Goal: Task Accomplishment & Management: Use online tool/utility

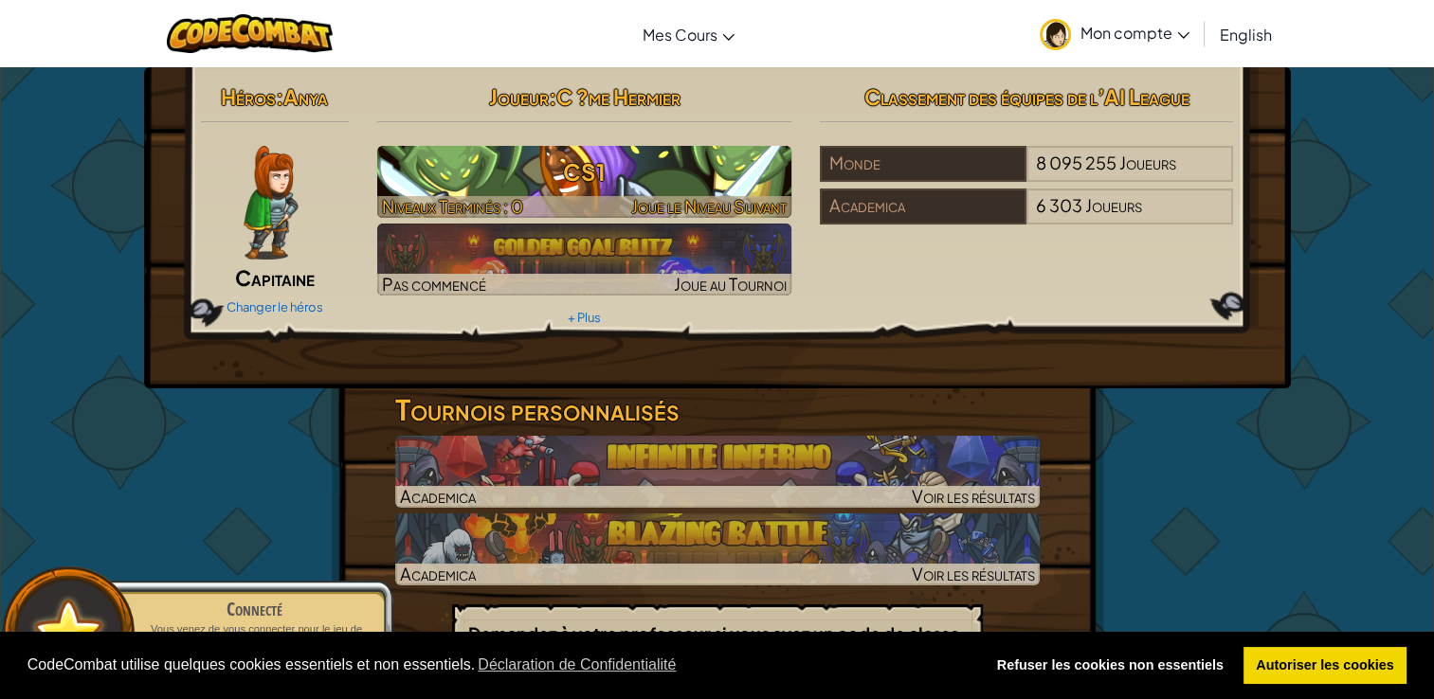
click at [603, 182] on h3 "CS1" at bounding box center [584, 172] width 414 height 43
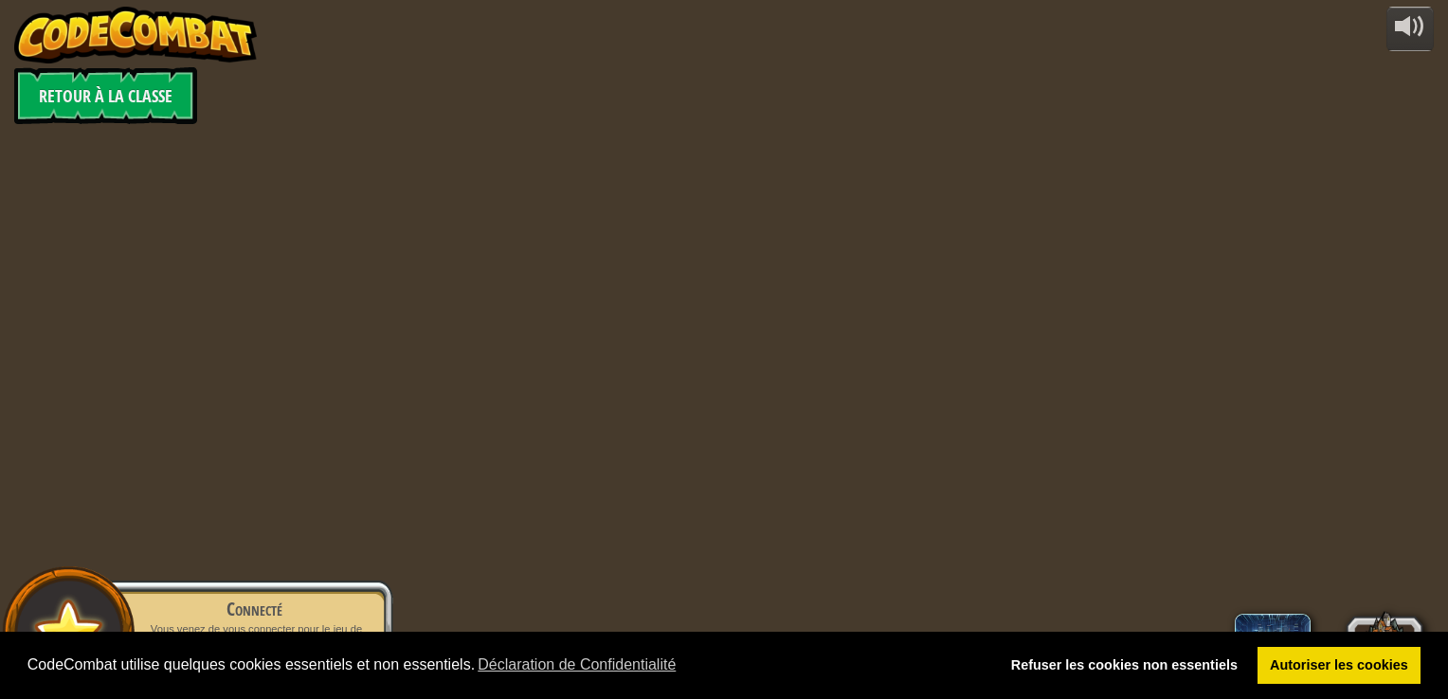
select select "fr"
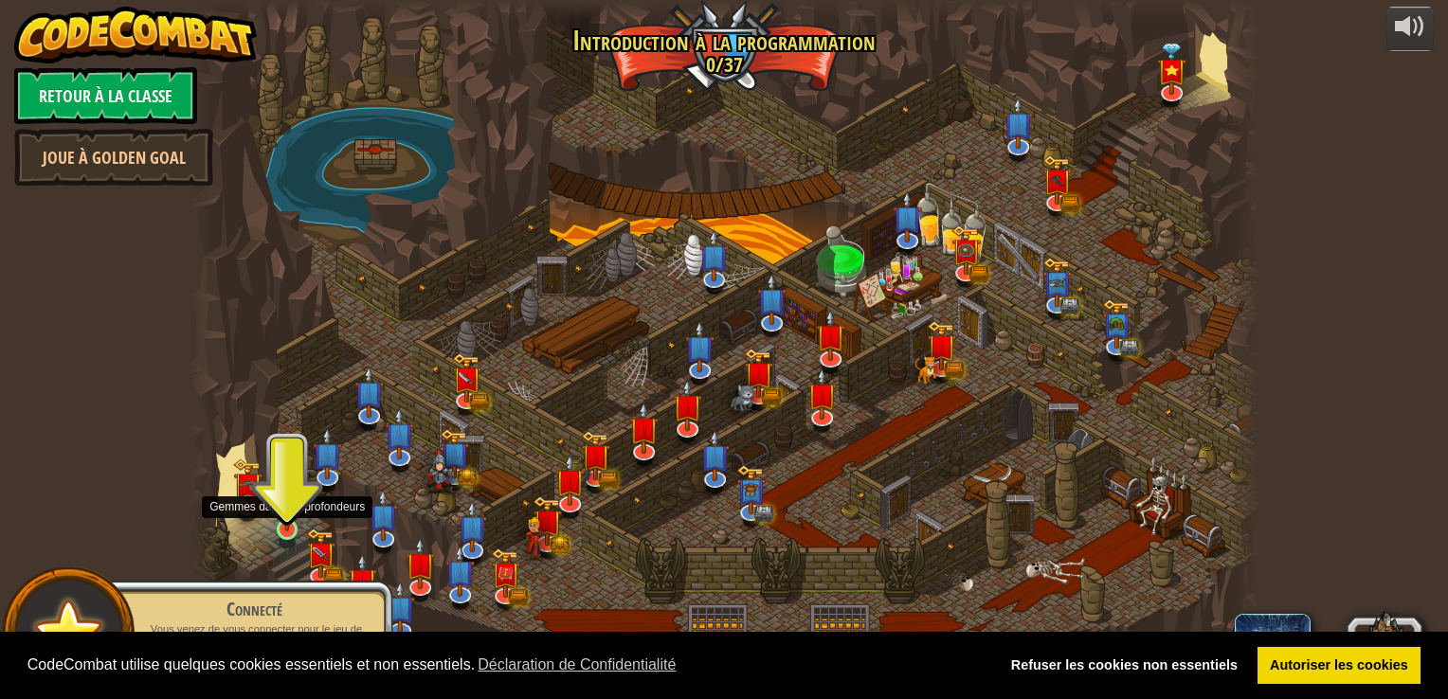
click at [296, 520] on img at bounding box center [287, 501] width 27 height 62
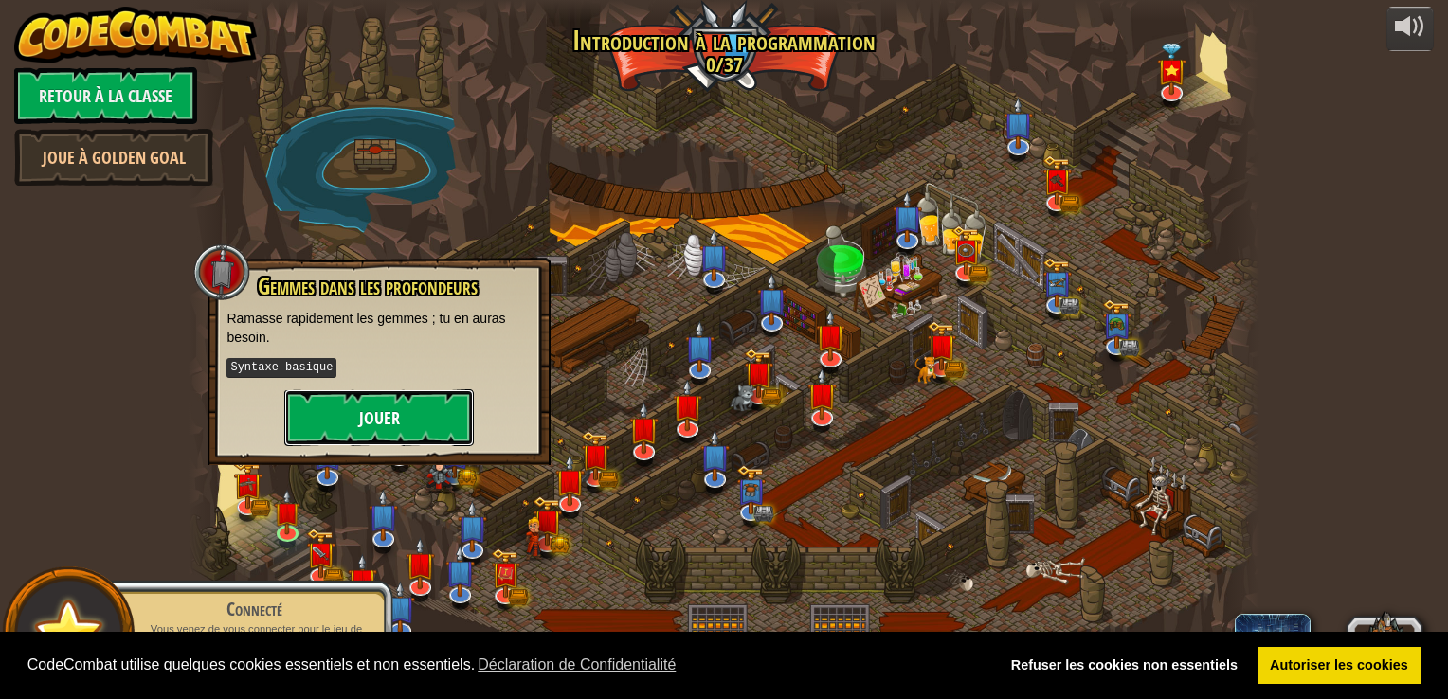
click at [380, 403] on button "Jouer" at bounding box center [379, 417] width 190 height 57
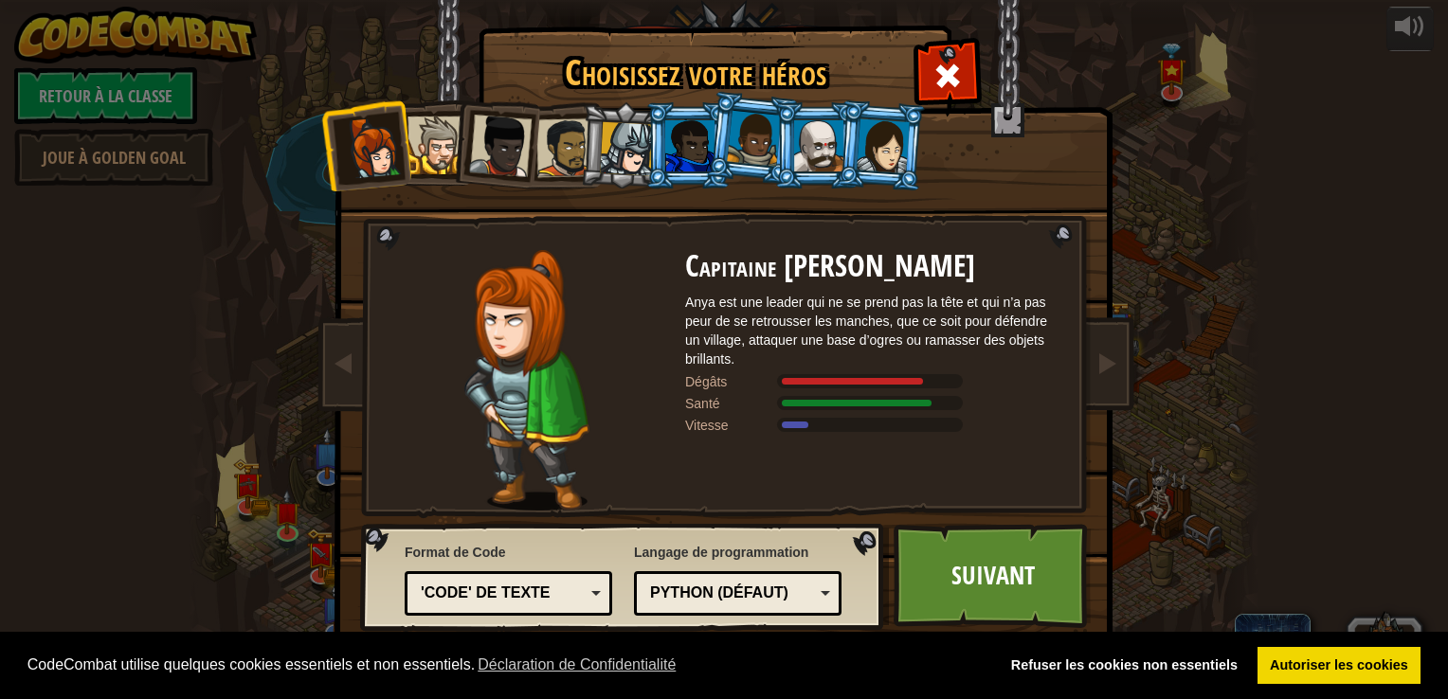
click at [731, 131] on div at bounding box center [754, 139] width 54 height 56
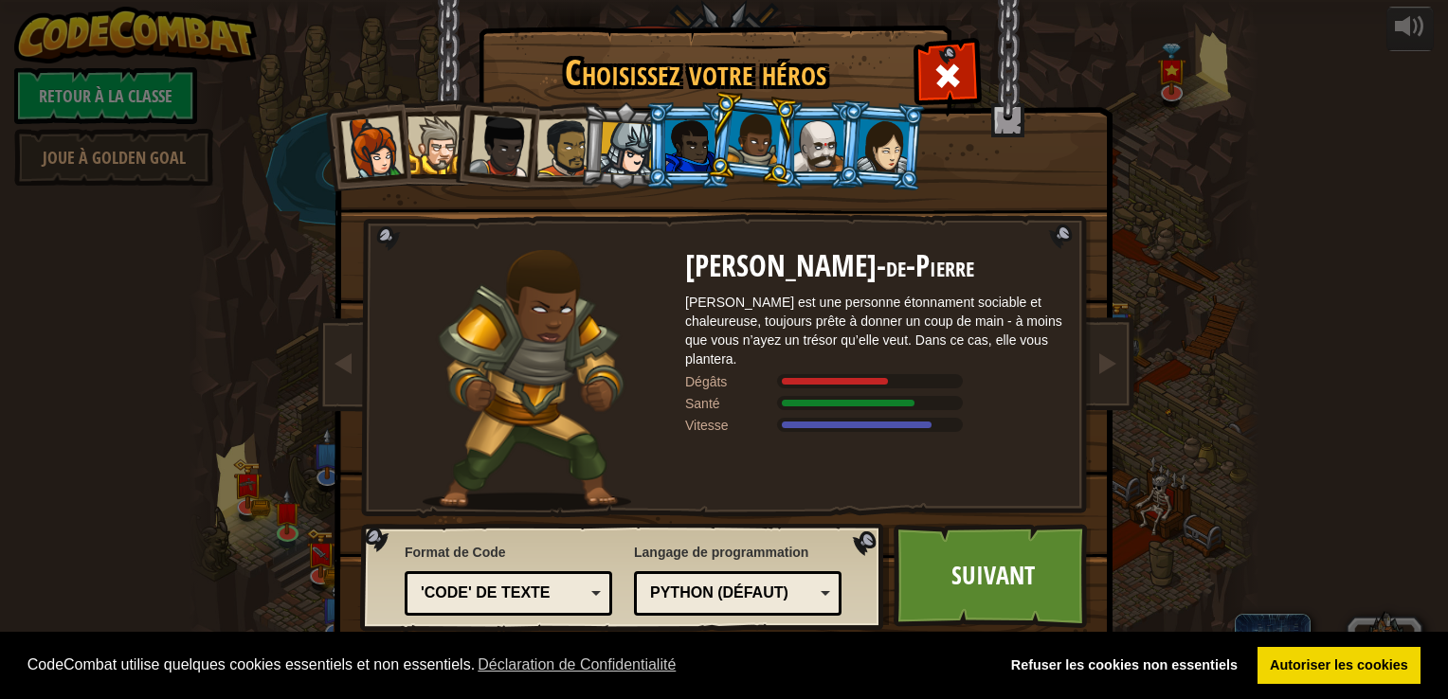
click at [886, 146] on div at bounding box center [883, 145] width 53 height 54
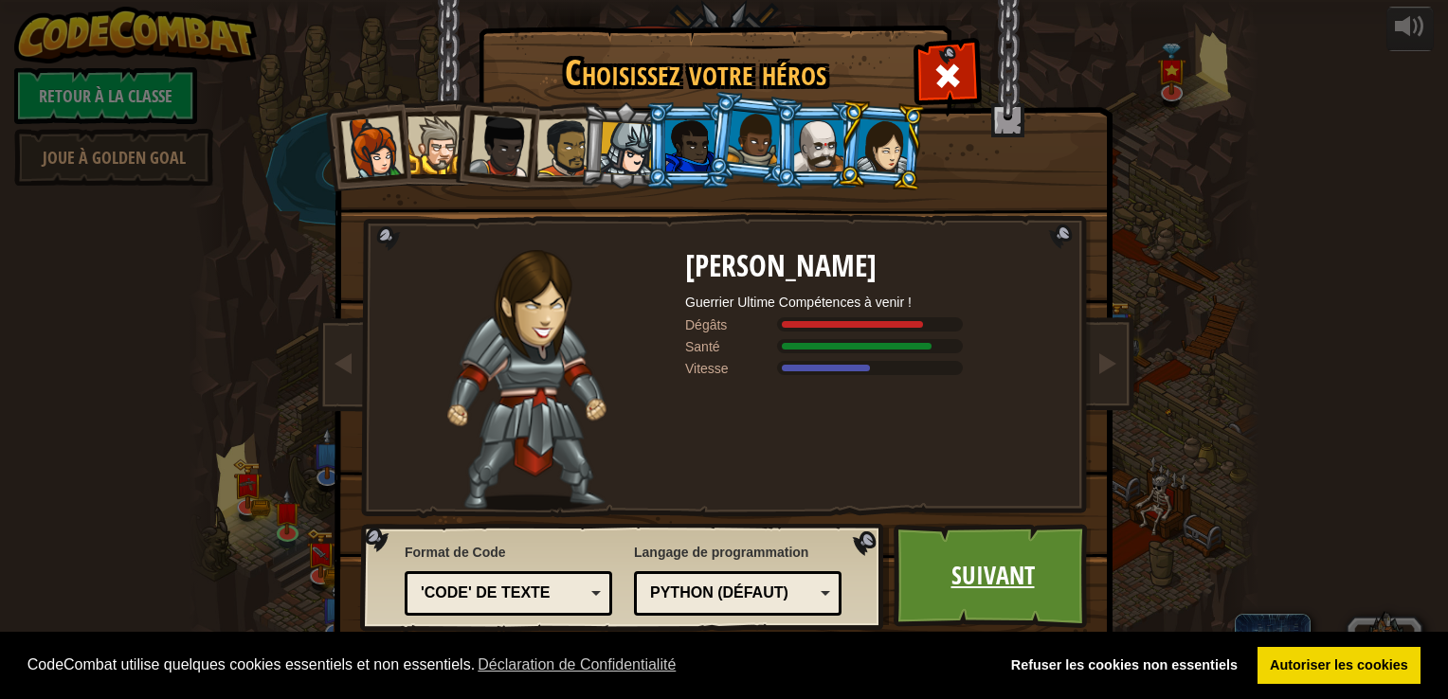
click at [966, 563] on link "Suivant" at bounding box center [993, 576] width 198 height 104
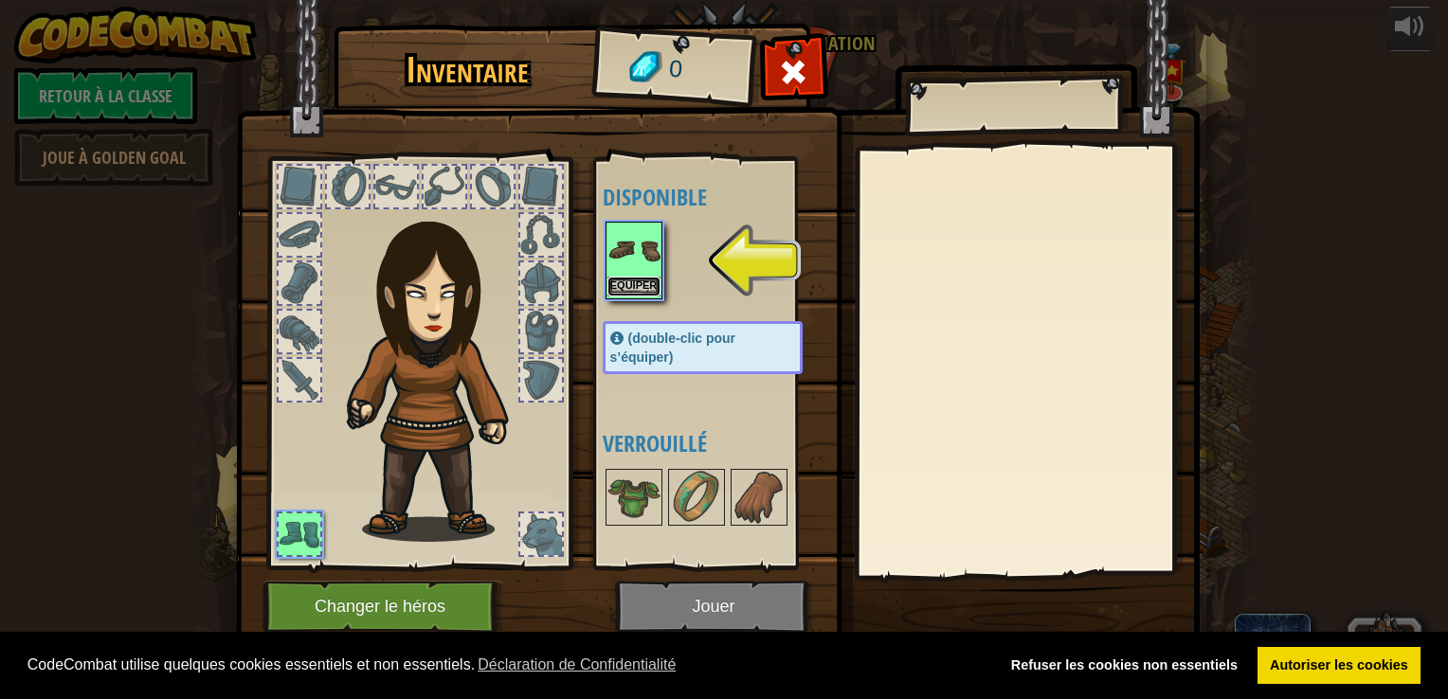
click at [641, 277] on button "Equiper" at bounding box center [633, 287] width 53 height 20
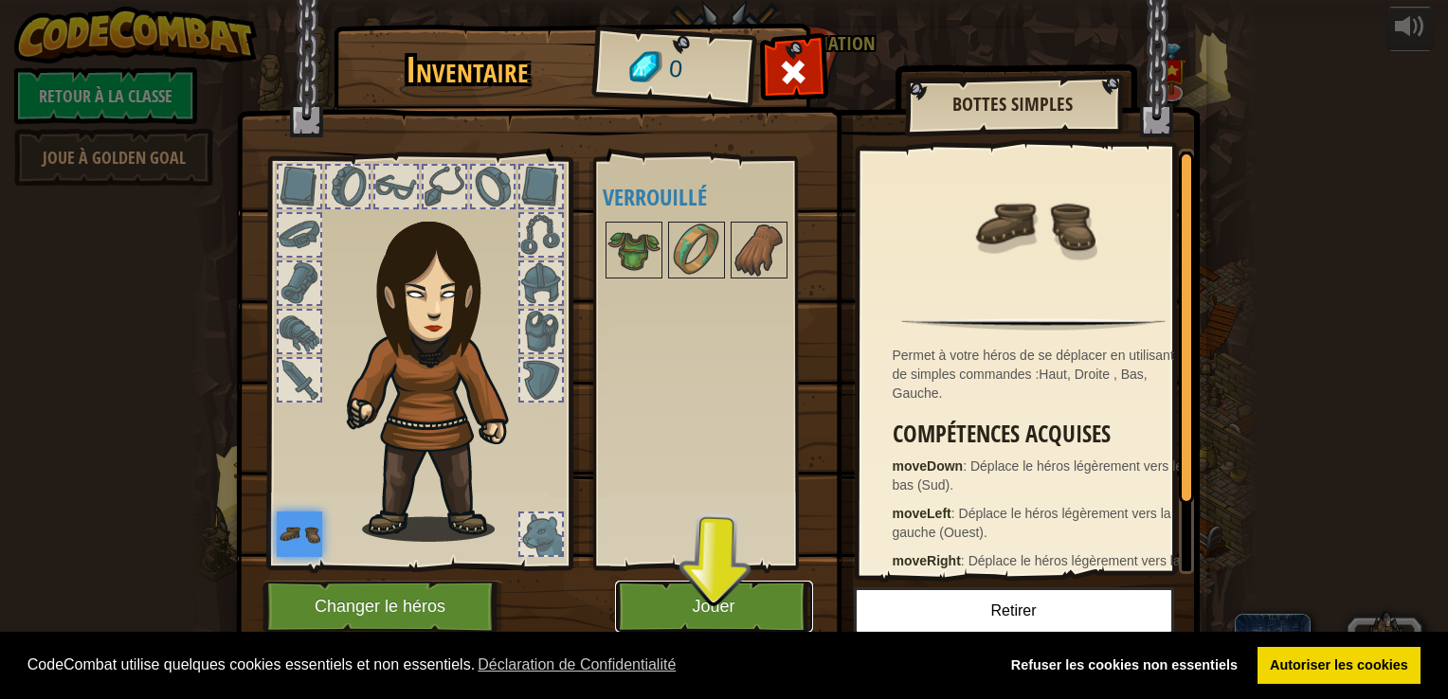
click at [672, 611] on button "Jouer" at bounding box center [714, 607] width 198 height 52
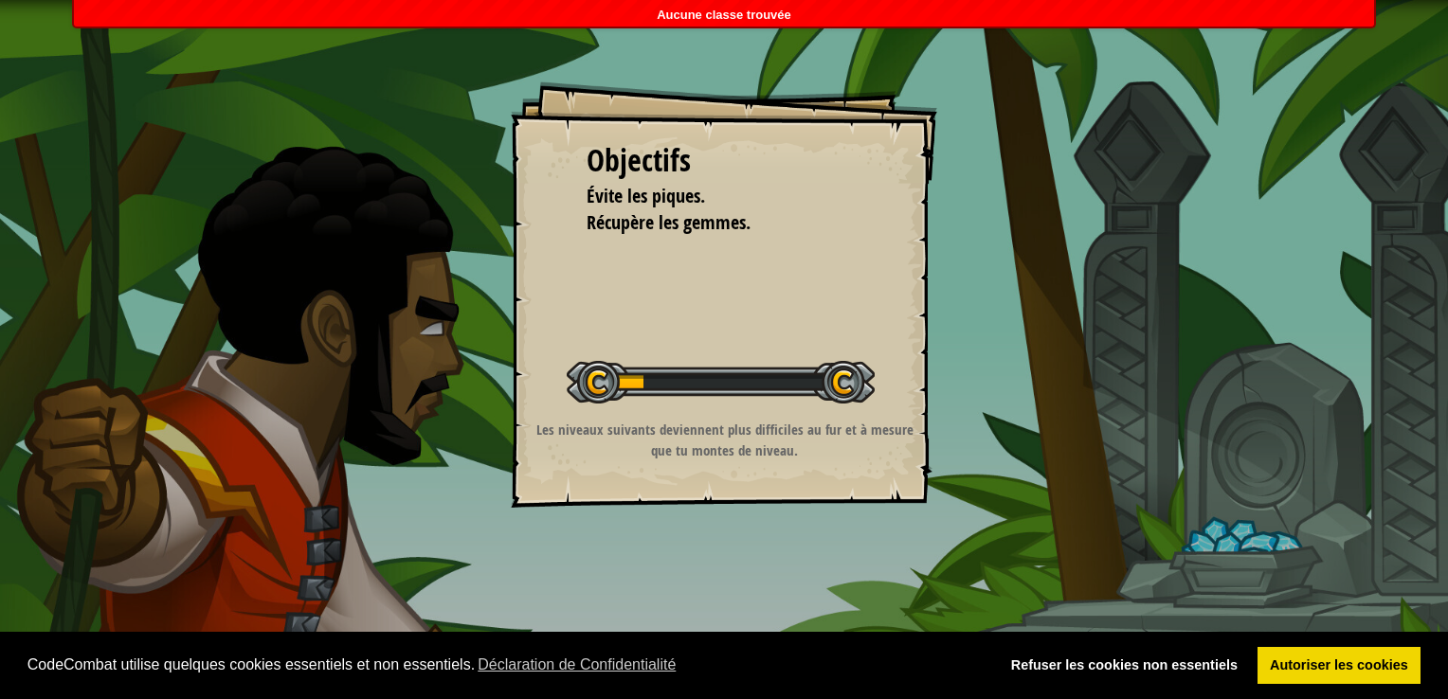
click at [672, 611] on div "Objectifs Évite les piques. Récupère les gemmes. Démarrer niveau Erreur de char…" at bounding box center [724, 349] width 1448 height 699
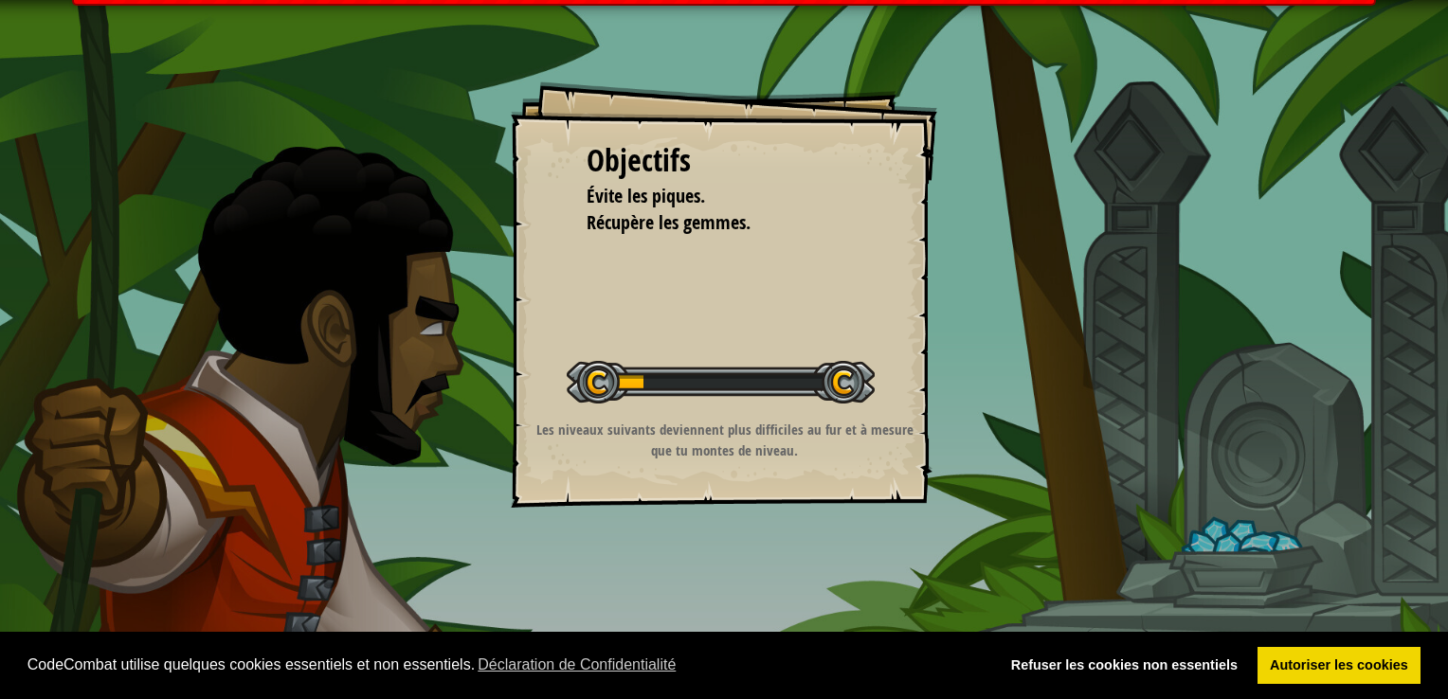
click at [722, 453] on p "Les niveaux suivants deviennent plus difficiles au fur et à mesure que tu monte…" at bounding box center [724, 440] width 380 height 41
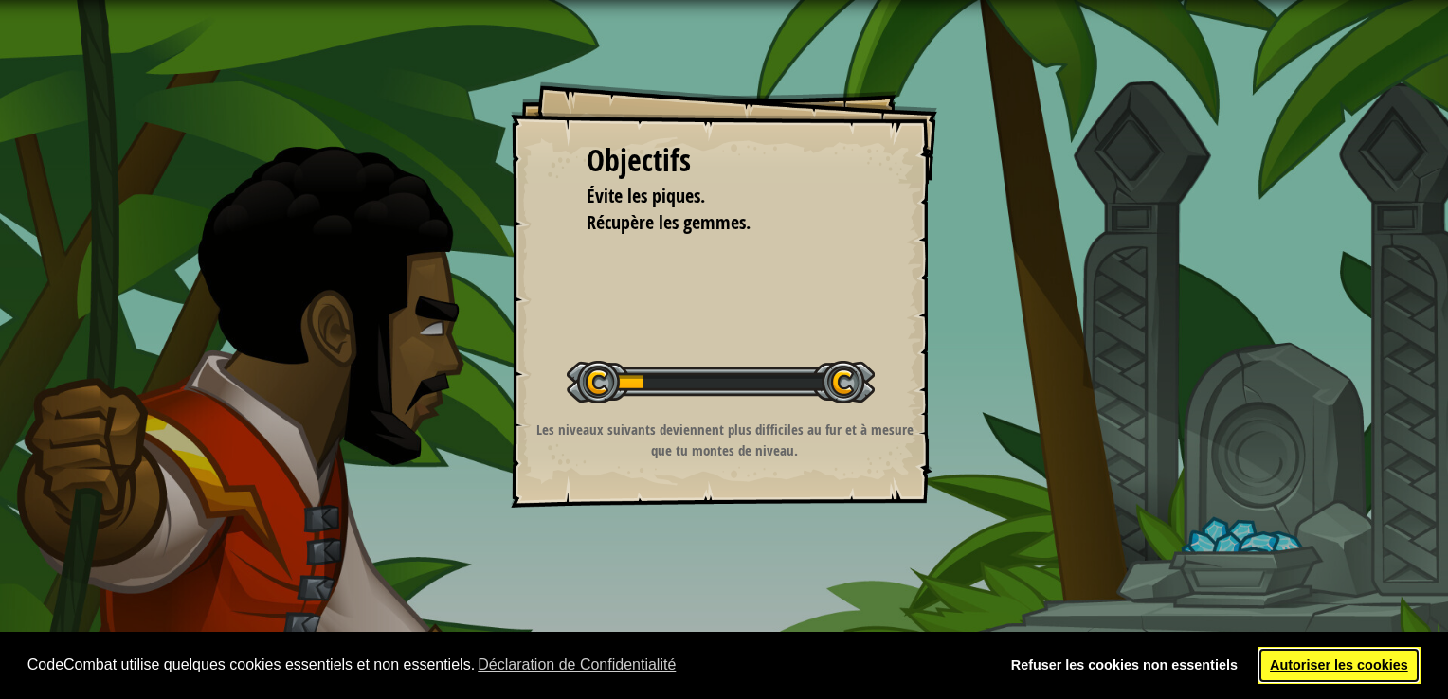
click at [1300, 676] on link "Autoriser les cookies" at bounding box center [1339, 666] width 164 height 38
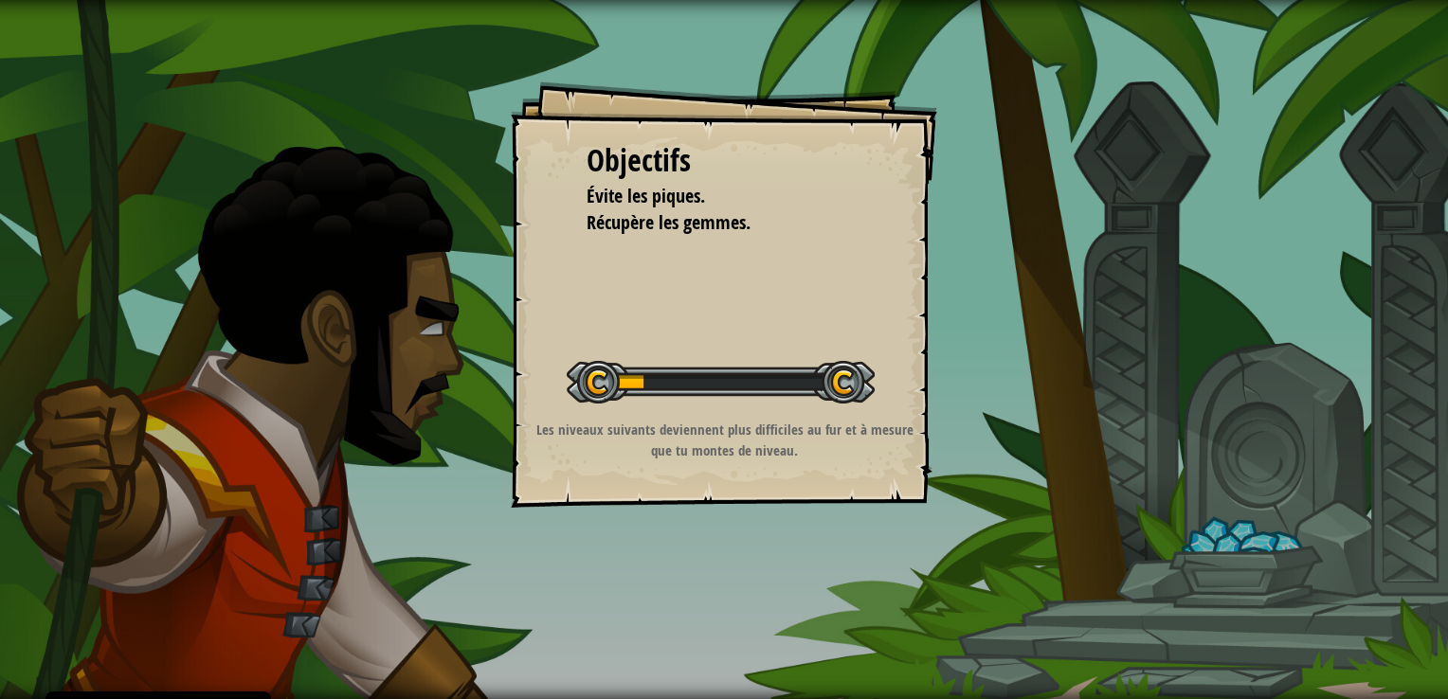
click at [845, 377] on div at bounding box center [721, 382] width 308 height 43
click at [667, 214] on span "Récupère les gemmes." at bounding box center [669, 222] width 164 height 26
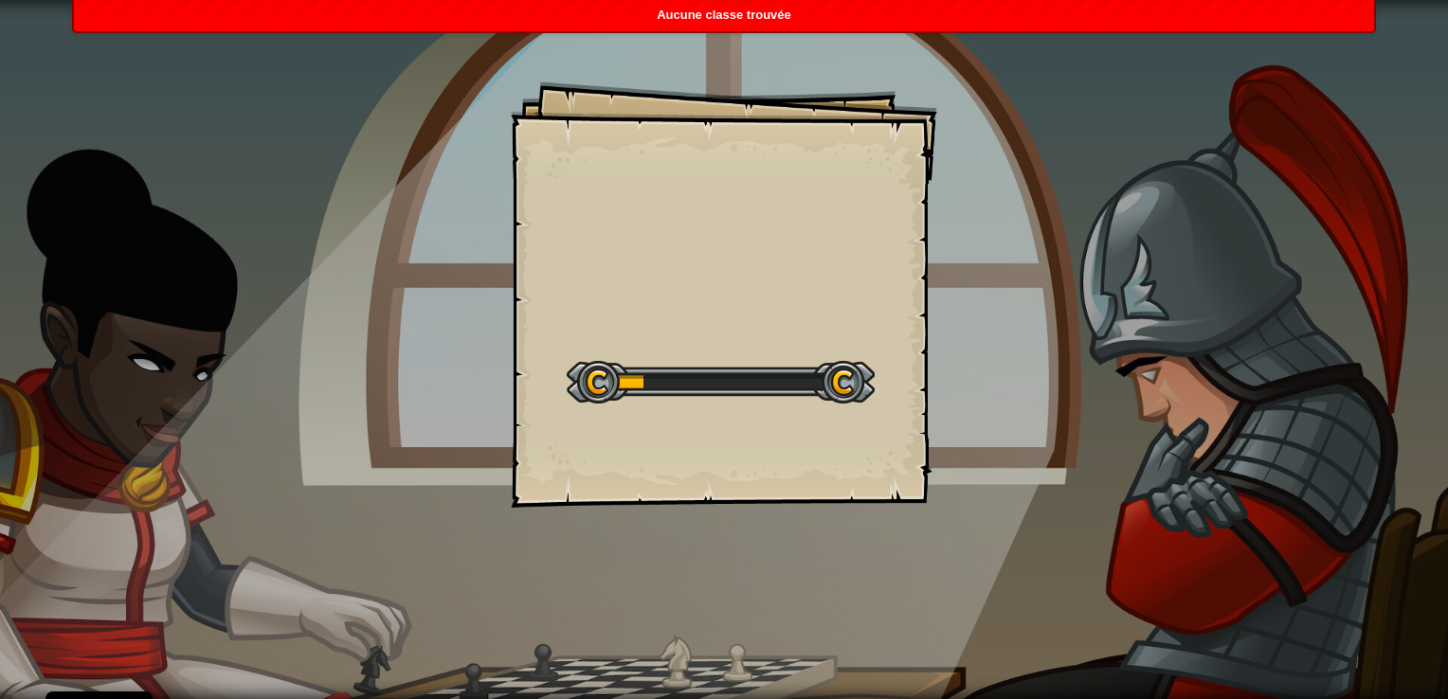
click at [817, 358] on div "Start Level" at bounding box center [721, 380] width 308 height 76
